Goal: Navigation & Orientation: Find specific page/section

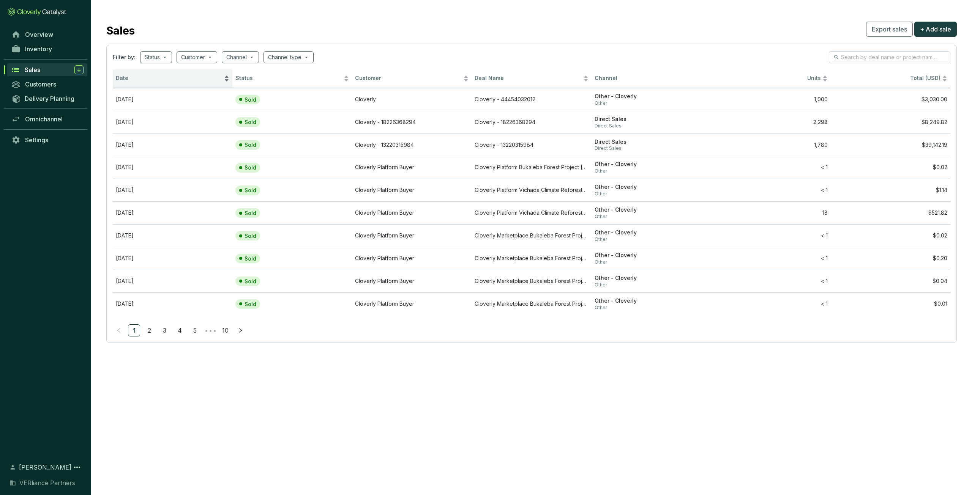
click at [142, 80] on span "Date" at bounding box center [169, 78] width 107 height 7
click at [144, 80] on span "Date" at bounding box center [169, 78] width 107 height 7
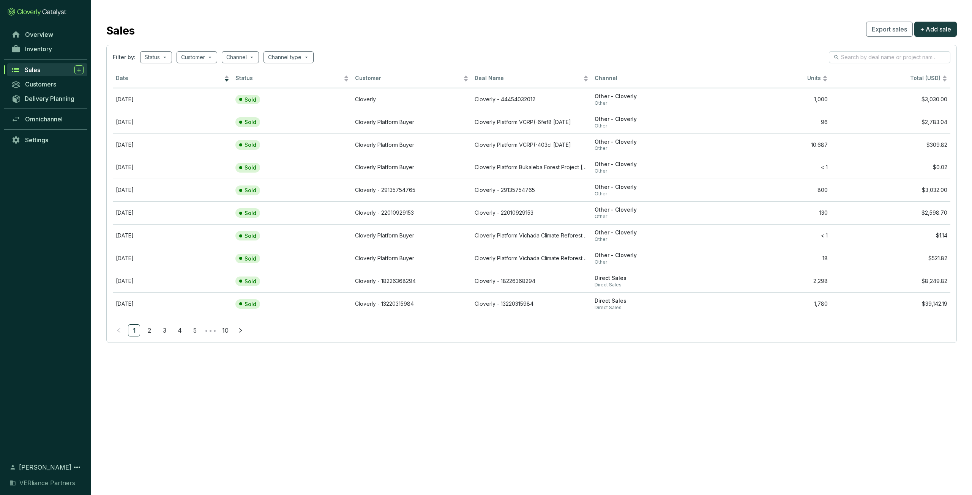
click at [48, 69] on div "Sales" at bounding box center [54, 69] width 59 height 9
click at [52, 50] on span "Inventory" at bounding box center [38, 49] width 27 height 8
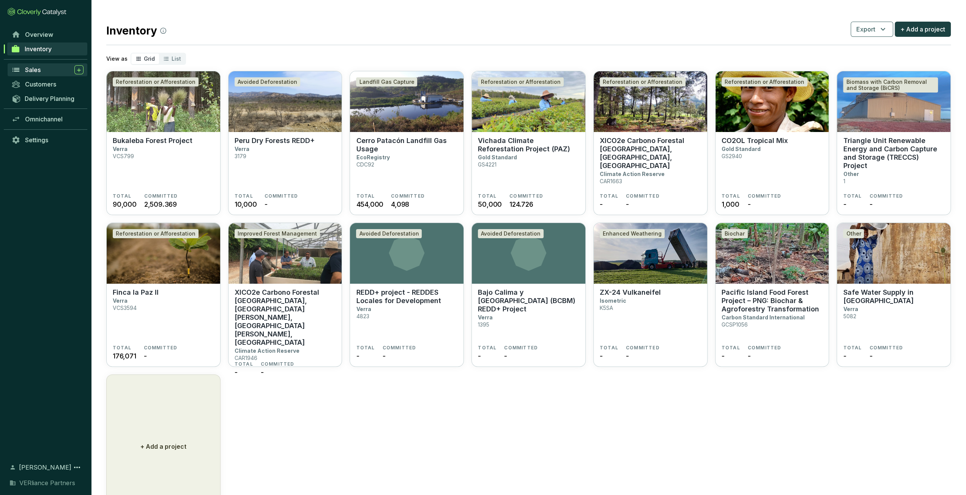
click at [51, 65] on link "Sales" at bounding box center [48, 69] width 80 height 13
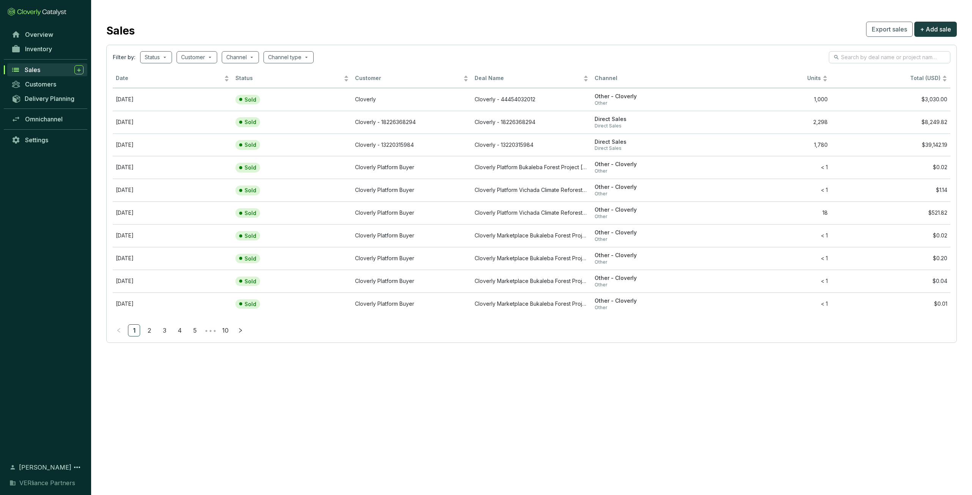
click at [38, 76] on div "Sales" at bounding box center [45, 70] width 91 height 14
click at [39, 73] on span "Sales" at bounding box center [33, 70] width 16 height 8
